Goal: Task Accomplishment & Management: Complete application form

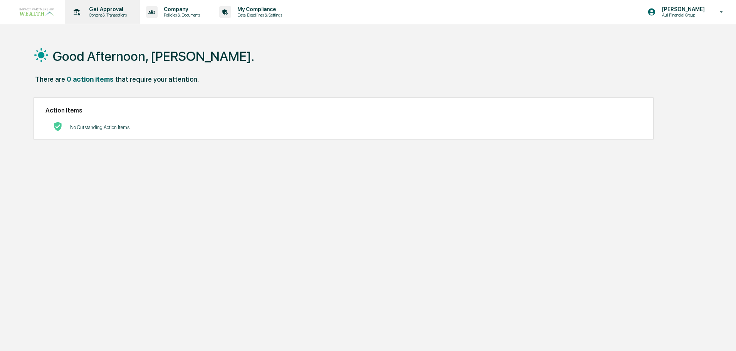
click at [93, 8] on p "Get Approval" at bounding box center [107, 9] width 48 height 6
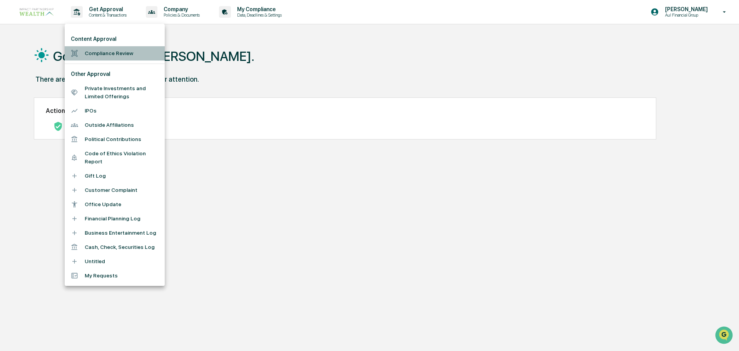
click at [124, 52] on li "Compliance Review" at bounding box center [115, 53] width 100 height 14
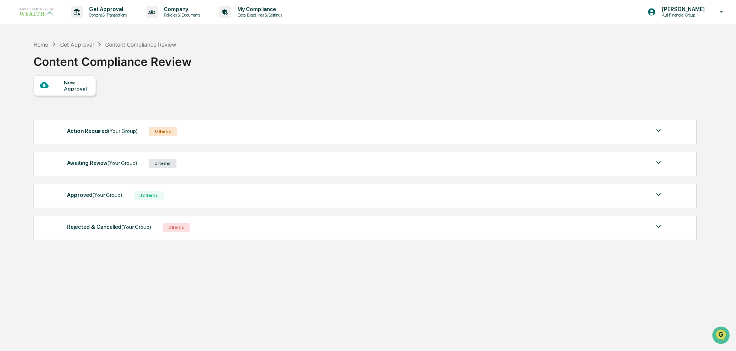
click at [61, 87] on div at bounding box center [52, 85] width 24 height 10
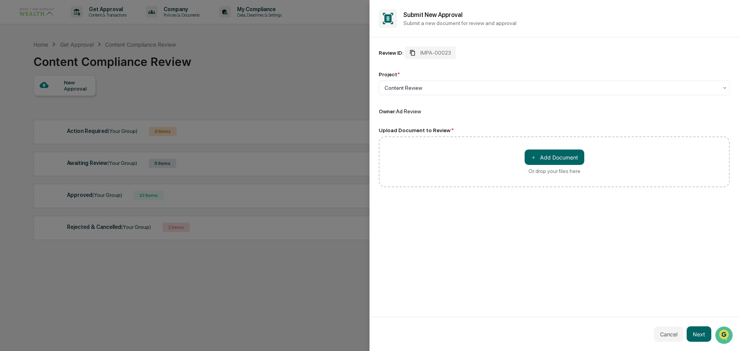
click at [436, 51] on span "IMPA-00023" at bounding box center [436, 53] width 31 height 6
click at [569, 155] on button "＋ Add Document" at bounding box center [555, 156] width 60 height 15
click at [700, 338] on button "Next" at bounding box center [699, 333] width 25 height 15
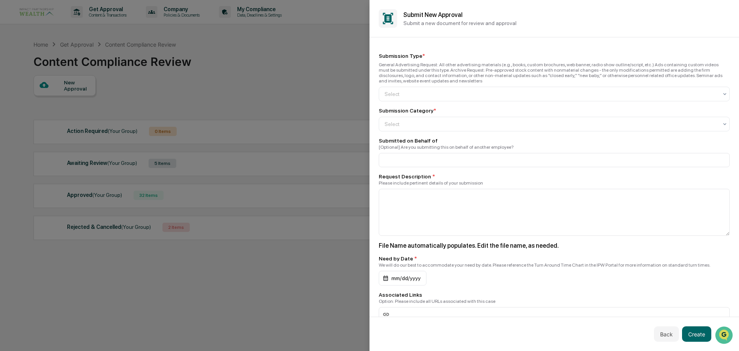
click at [424, 102] on div "Submission Type * General Advertising Request: All other advertising materials …" at bounding box center [554, 223] width 351 height 341
click at [423, 95] on div at bounding box center [551, 94] width 333 height 8
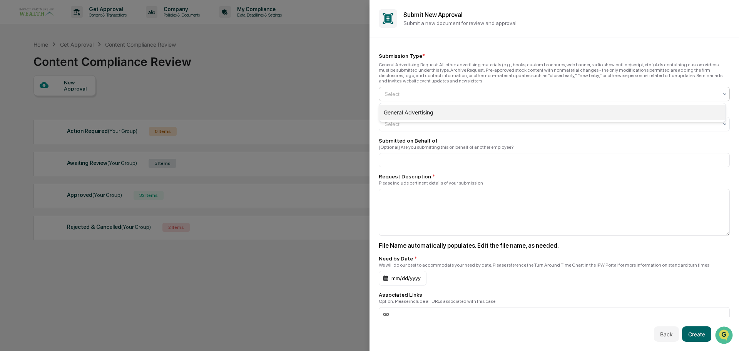
click at [421, 111] on div "General Advertising" at bounding box center [552, 112] width 347 height 15
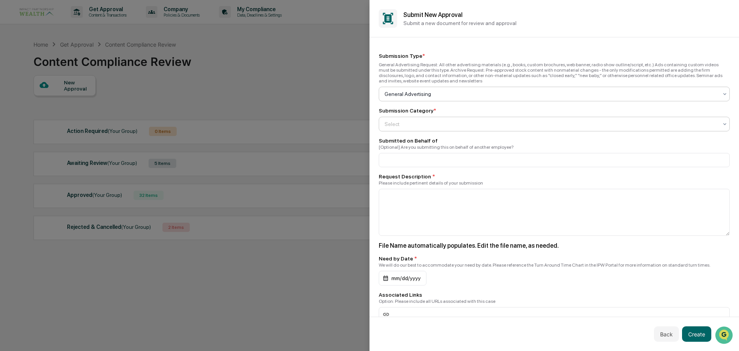
click at [419, 125] on div at bounding box center [551, 124] width 333 height 8
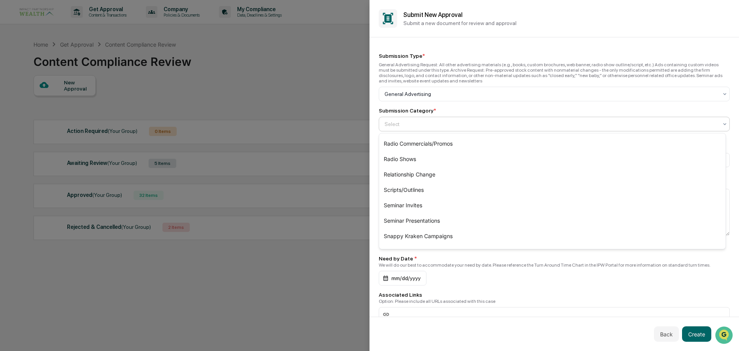
scroll to position [222, 0]
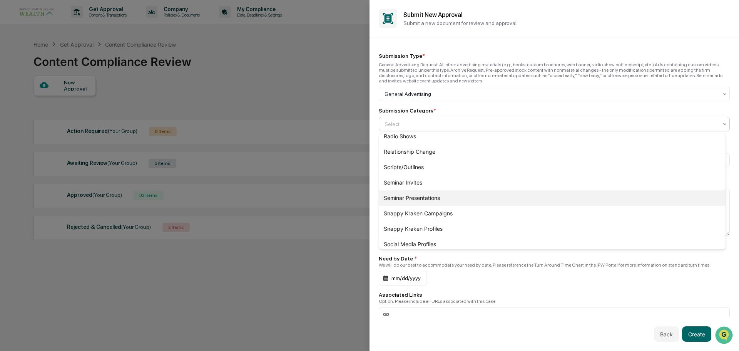
click at [444, 196] on div "Seminar Presentations" at bounding box center [552, 197] width 347 height 15
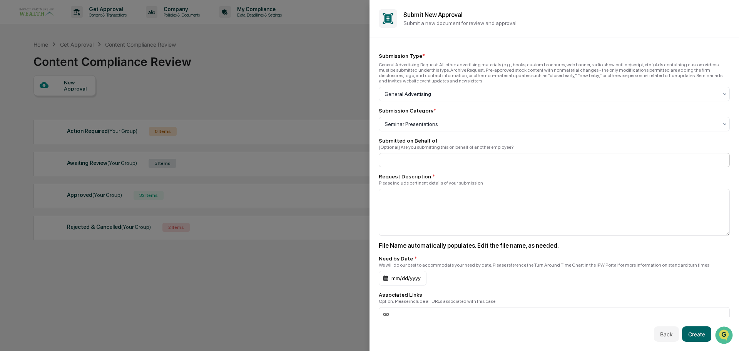
click at [426, 165] on input at bounding box center [554, 160] width 351 height 14
click at [425, 158] on input at bounding box center [554, 160] width 351 height 14
type input "**********"
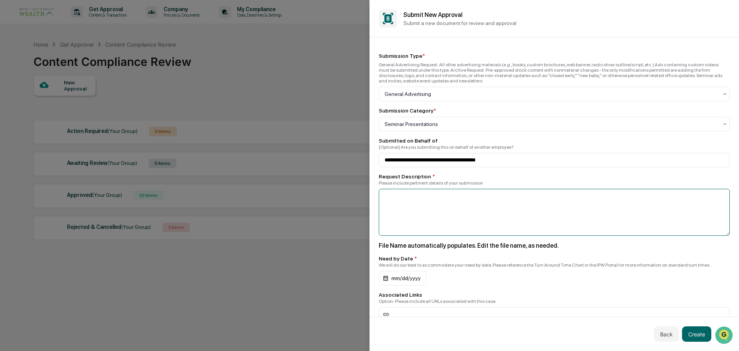
click at [445, 201] on textarea at bounding box center [554, 212] width 351 height 47
click at [475, 199] on textarea "**********" at bounding box center [552, 212] width 347 height 47
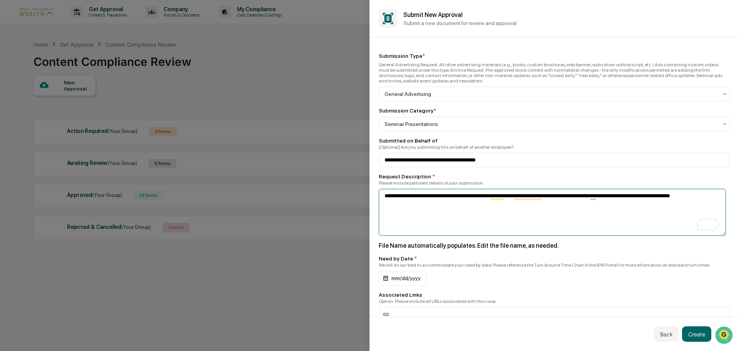
click at [577, 219] on textarea "**********" at bounding box center [552, 212] width 347 height 47
type textarea "**********"
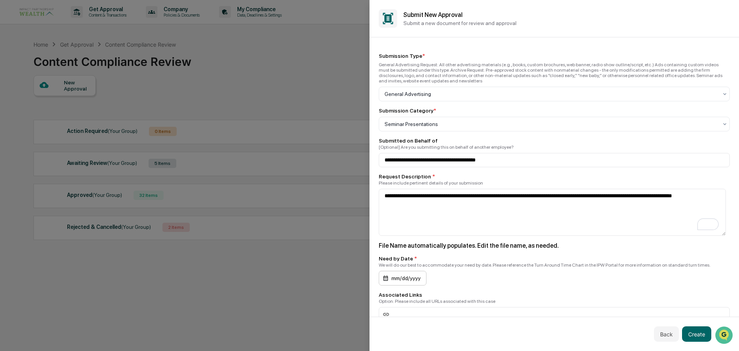
click at [399, 280] on div "mm/dd/yyyy" at bounding box center [403, 278] width 48 height 15
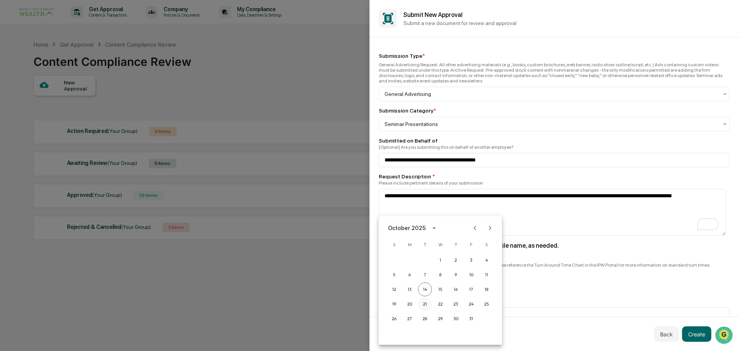
click at [423, 303] on button "21" at bounding box center [425, 304] width 14 height 14
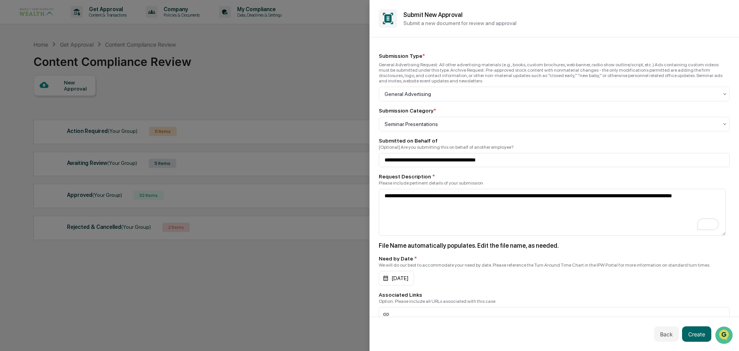
click at [479, 283] on div "[DATE]" at bounding box center [554, 278] width 351 height 15
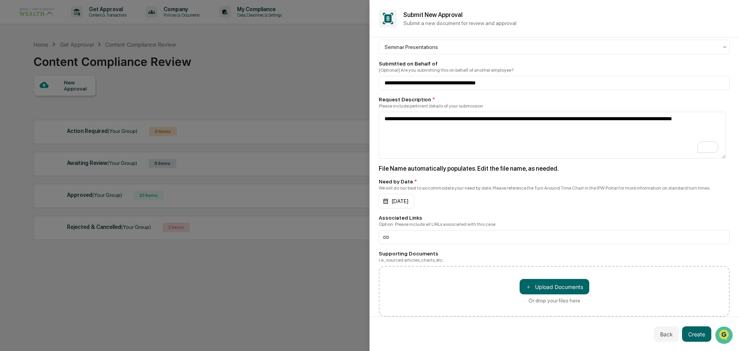
scroll to position [93, 0]
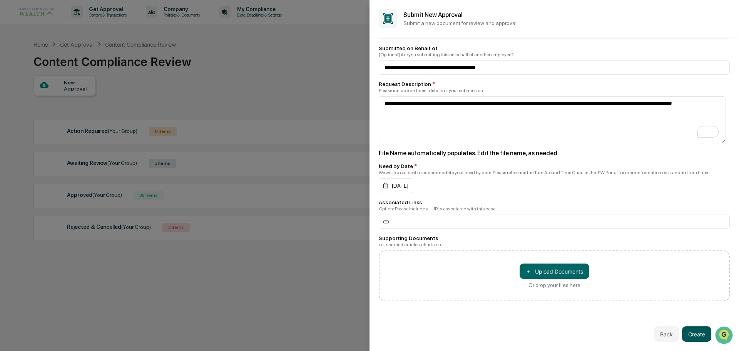
click at [698, 335] on button "Create" at bounding box center [696, 333] width 29 height 15
click at [702, 334] on button "Create" at bounding box center [696, 333] width 29 height 15
click at [705, 335] on button "Create" at bounding box center [696, 333] width 29 height 15
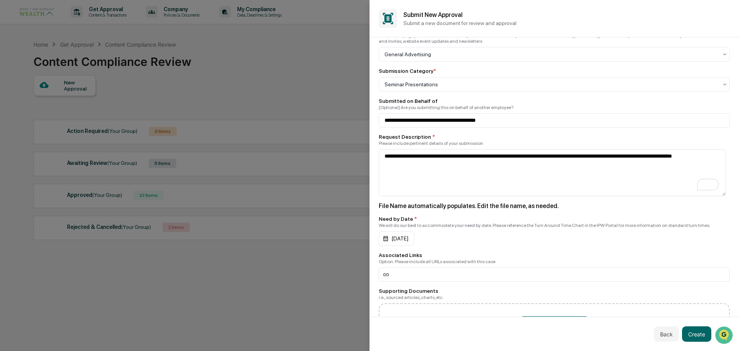
scroll to position [0, 0]
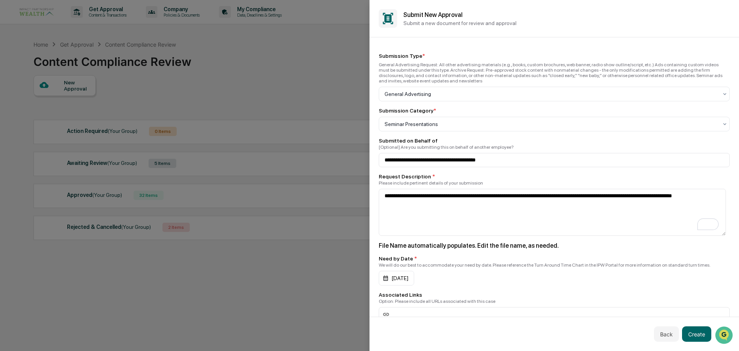
click at [444, 276] on div "[DATE]" at bounding box center [554, 278] width 351 height 15
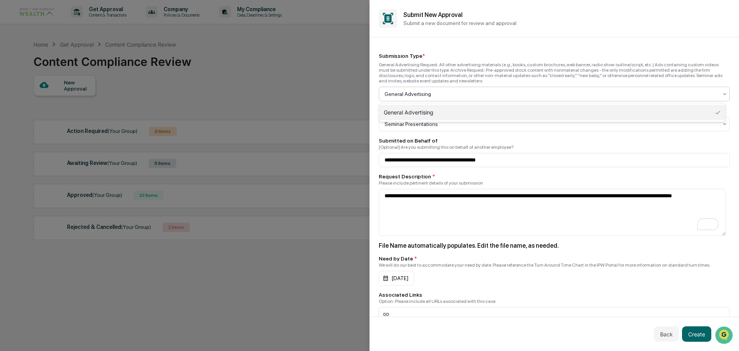
click at [493, 93] on div at bounding box center [551, 94] width 333 height 8
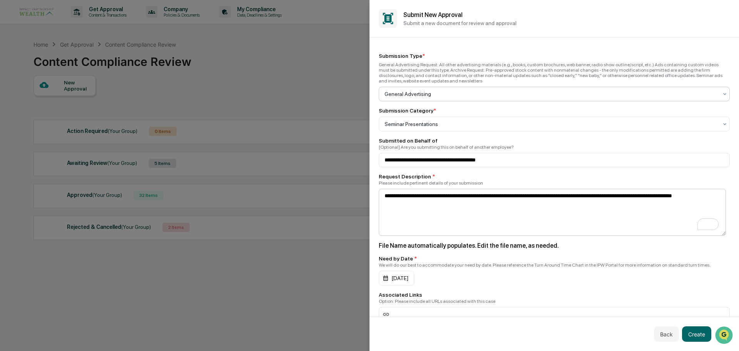
scroll to position [93, 0]
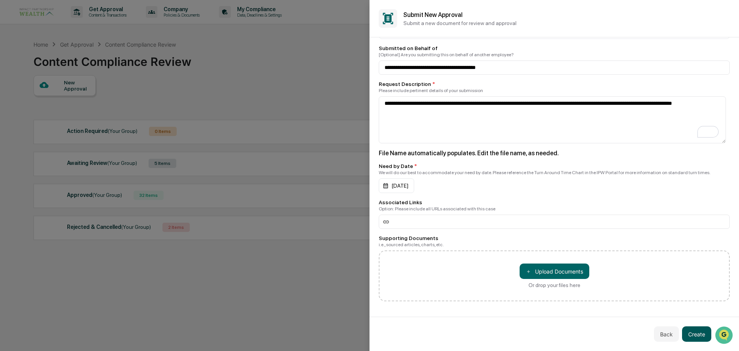
click at [695, 337] on button "Create" at bounding box center [696, 333] width 29 height 15
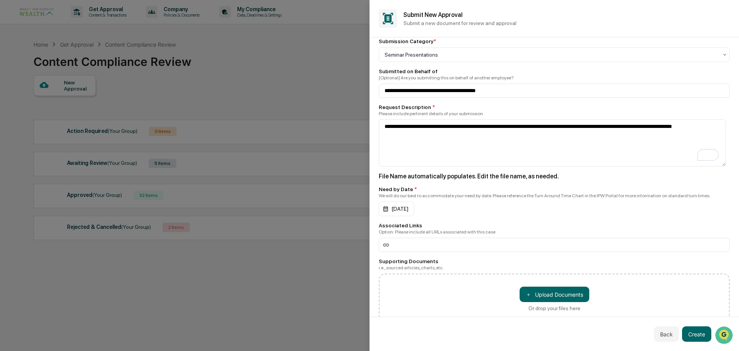
scroll to position [0, 0]
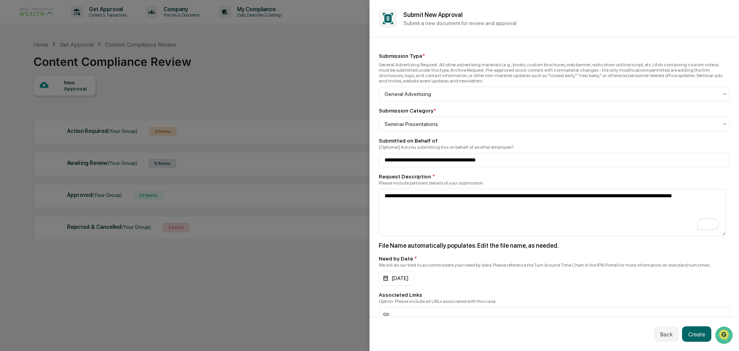
click at [541, 42] on div "**********" at bounding box center [555, 176] width 370 height 279
drag, startPoint x: 701, startPoint y: 334, endPoint x: 699, endPoint y: 331, distance: 4.2
click at [701, 331] on button "Create" at bounding box center [696, 333] width 29 height 15
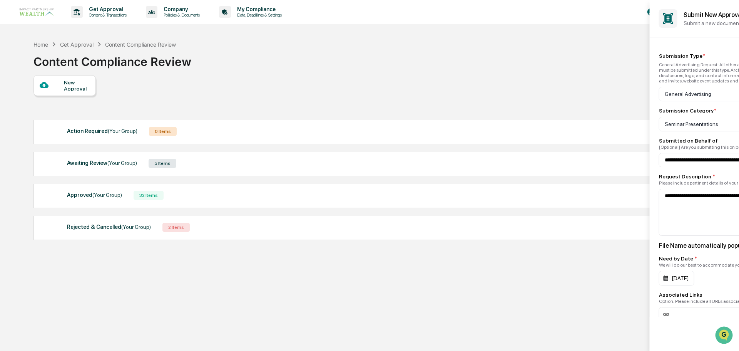
click at [324, 323] on div at bounding box center [369, 175] width 739 height 351
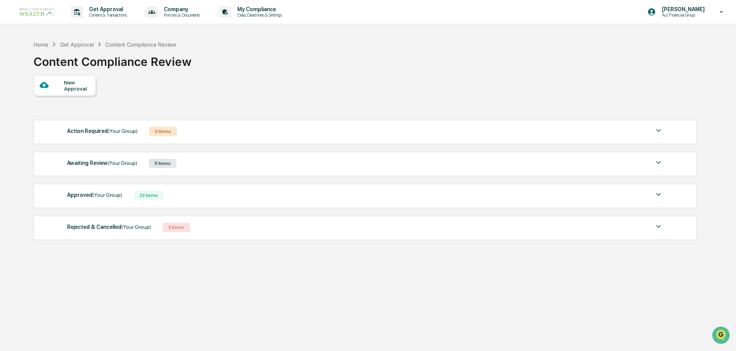
click at [128, 164] on span "(Your Group)" at bounding box center [122, 163] width 30 height 6
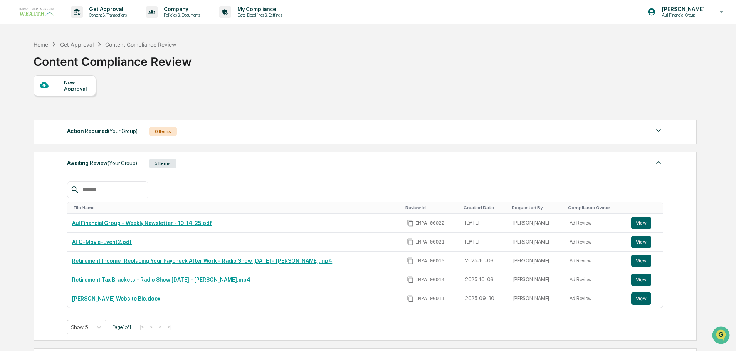
click at [48, 87] on icon at bounding box center [44, 84] width 8 height 8
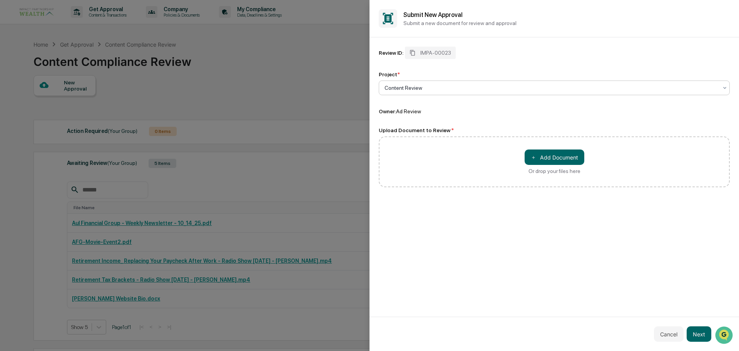
click at [496, 88] on div at bounding box center [551, 88] width 333 height 8
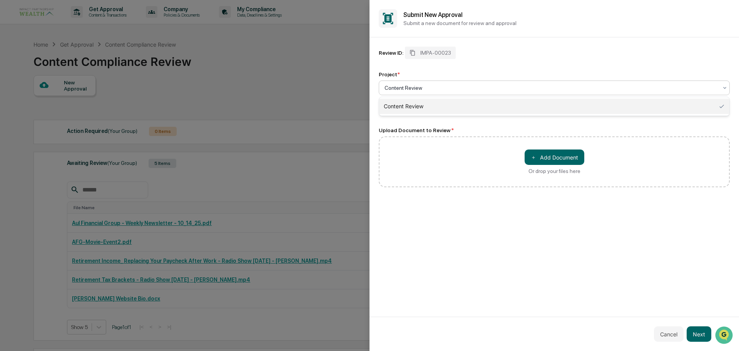
click at [494, 104] on div "Content Review" at bounding box center [554, 106] width 350 height 15
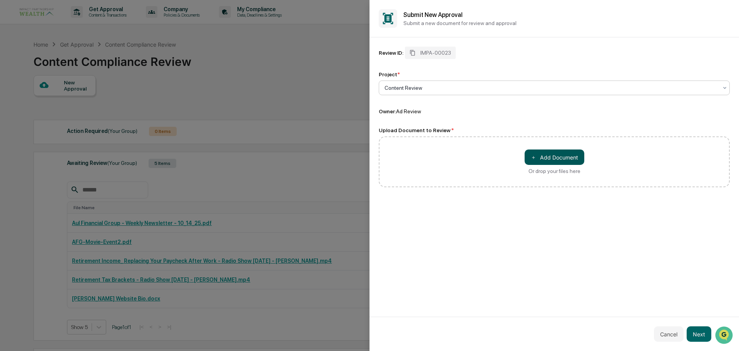
click at [551, 156] on button "＋ Add Document" at bounding box center [555, 156] width 60 height 15
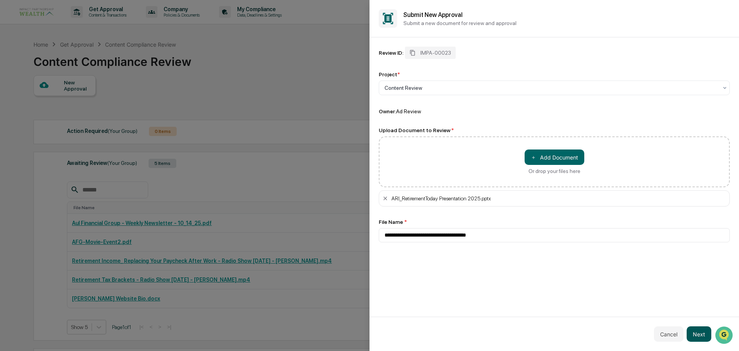
click at [703, 338] on button "Next" at bounding box center [699, 333] width 25 height 15
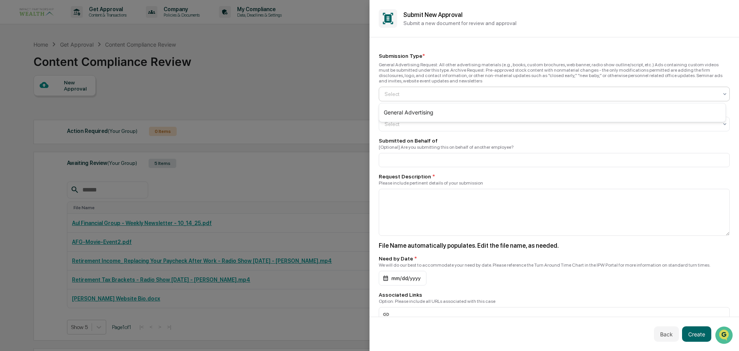
click at [426, 96] on div at bounding box center [551, 94] width 333 height 8
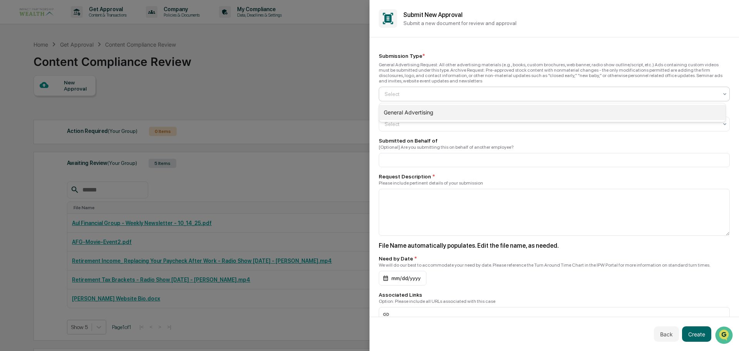
click at [427, 114] on div "General Advertising" at bounding box center [552, 112] width 347 height 15
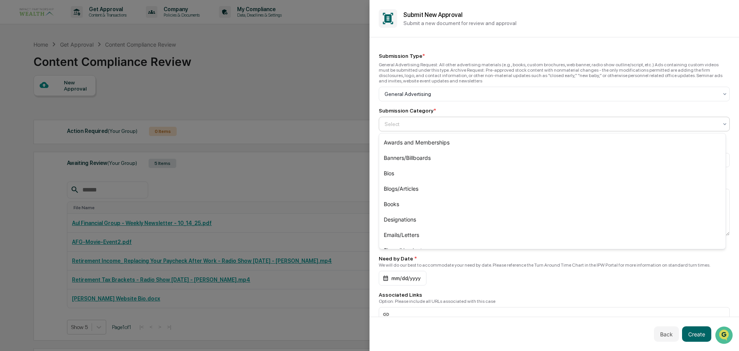
click at [425, 124] on div at bounding box center [551, 124] width 333 height 8
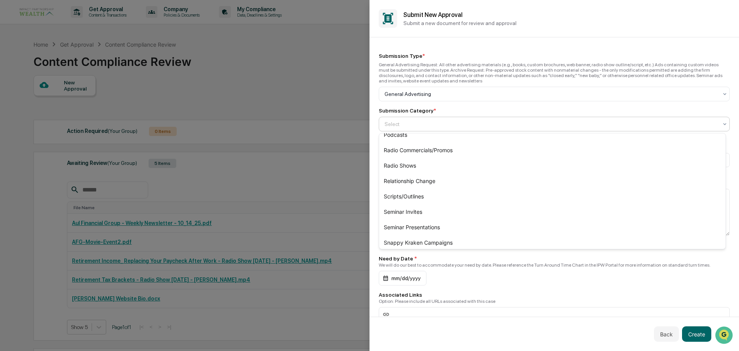
scroll to position [194, 0]
click at [477, 229] on div "Seminar Presentations" at bounding box center [552, 225] width 347 height 15
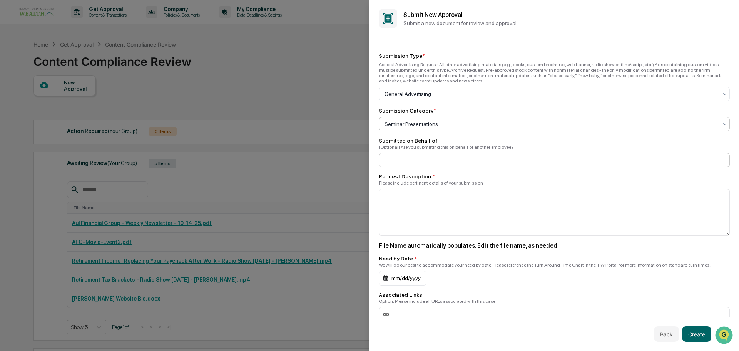
click at [441, 158] on input at bounding box center [554, 160] width 351 height 14
click at [437, 163] on input at bounding box center [554, 160] width 351 height 14
type input "**********"
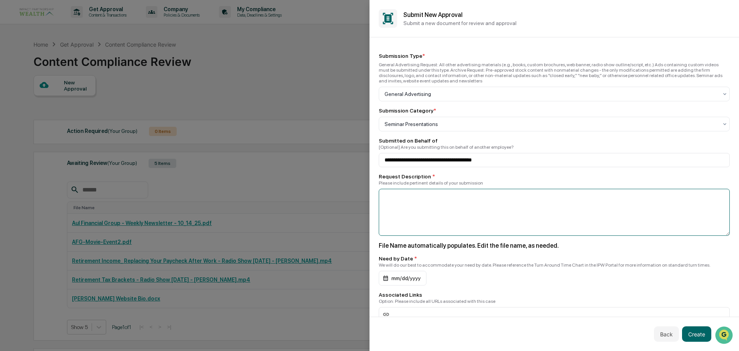
click at [448, 206] on textarea at bounding box center [554, 212] width 351 height 47
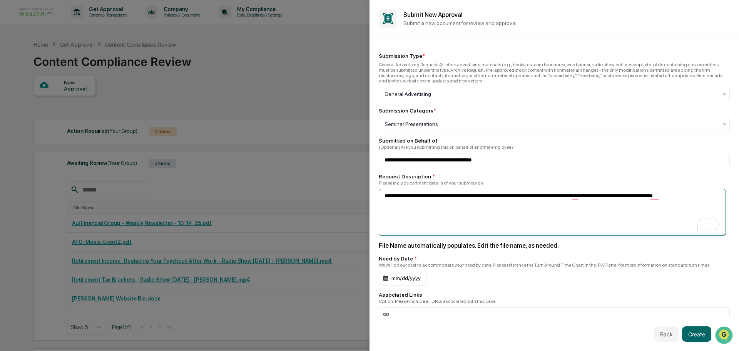
click at [659, 201] on textarea "**********" at bounding box center [552, 212] width 347 height 47
click at [659, 213] on textarea "**********" at bounding box center [552, 212] width 347 height 47
type textarea "**********"
click at [414, 278] on div "mm/dd/yyyy" at bounding box center [403, 278] width 48 height 15
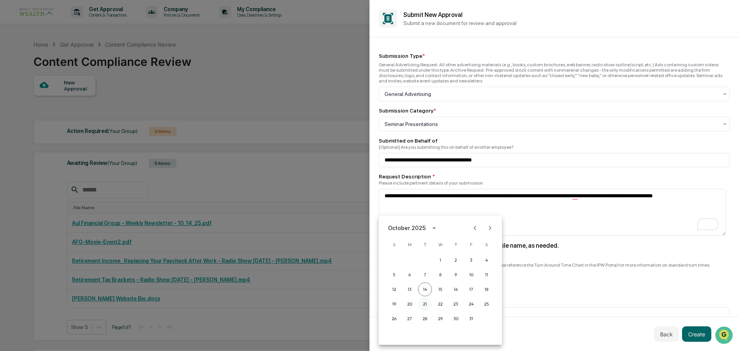
click at [424, 302] on button "21" at bounding box center [425, 304] width 14 height 14
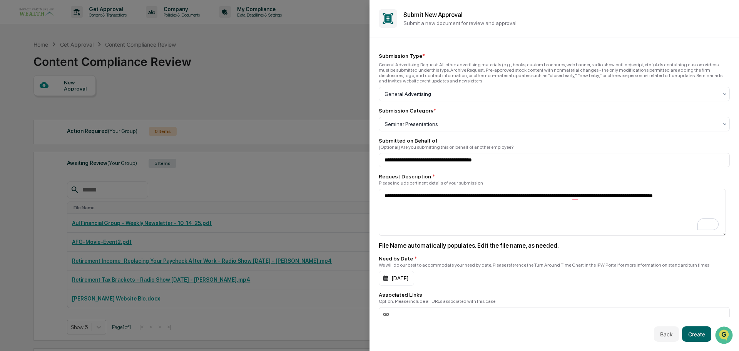
click at [556, 289] on div "**********" at bounding box center [554, 223] width 351 height 341
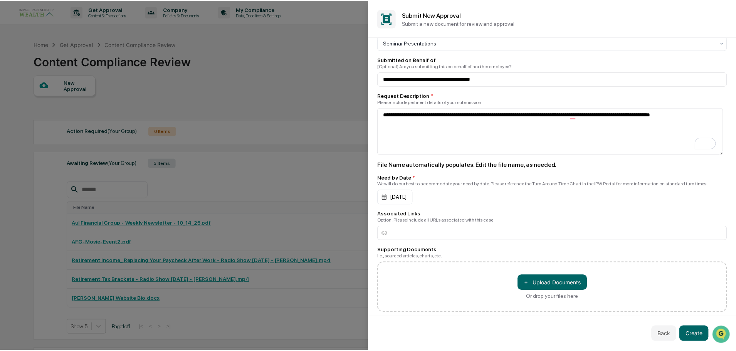
scroll to position [93, 0]
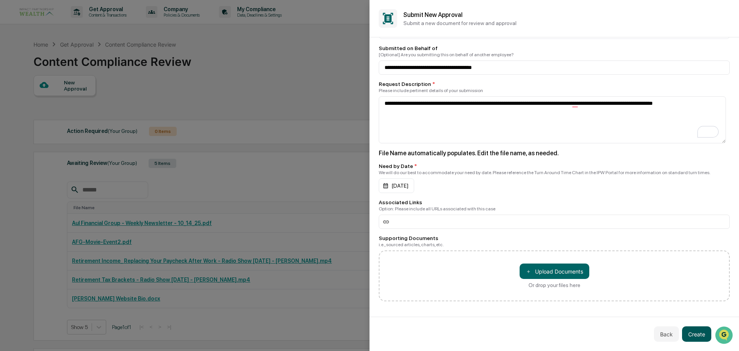
click at [700, 337] on button "Create" at bounding box center [696, 333] width 29 height 15
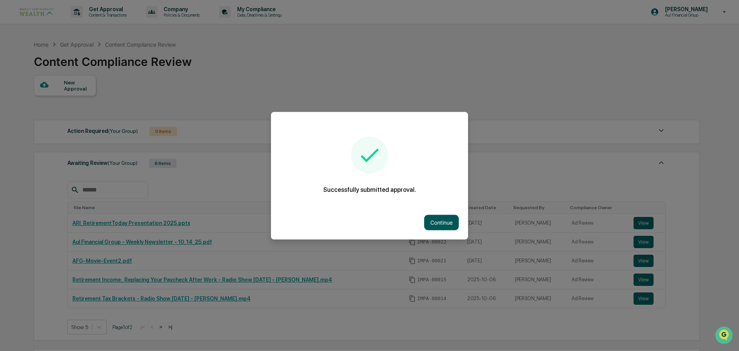
click at [437, 219] on button "Continue" at bounding box center [441, 221] width 35 height 15
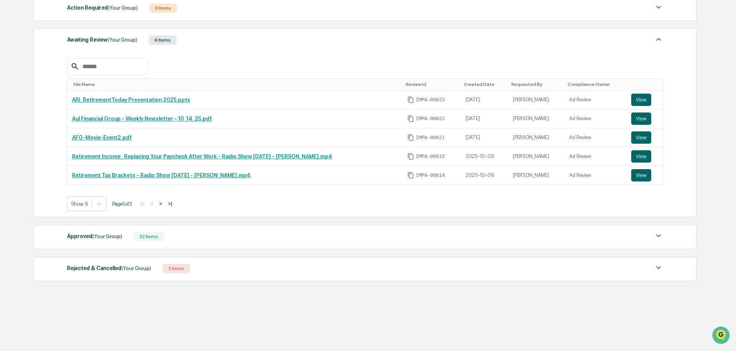
scroll to position [85, 0]
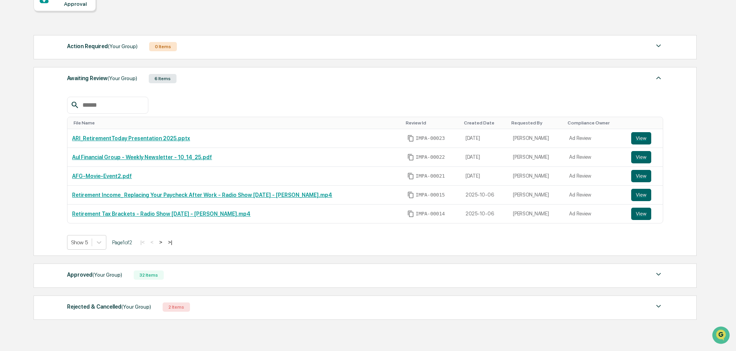
click at [82, 272] on div "Approved (Your Group)" at bounding box center [94, 275] width 55 height 10
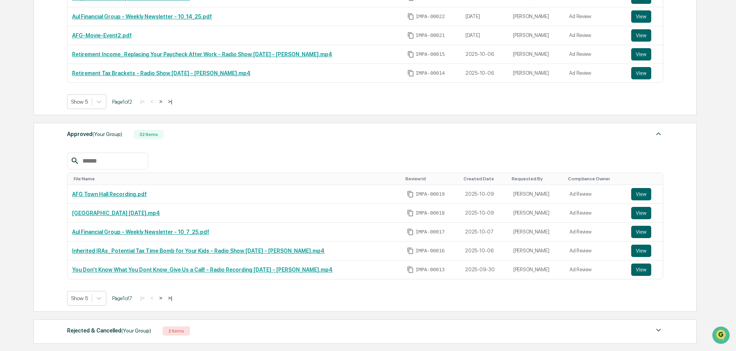
scroll to position [239, 0]
